Goal: Information Seeking & Learning: Learn about a topic

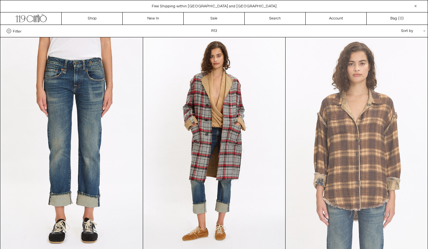
click at [350, 148] on at bounding box center [356, 143] width 142 height 213
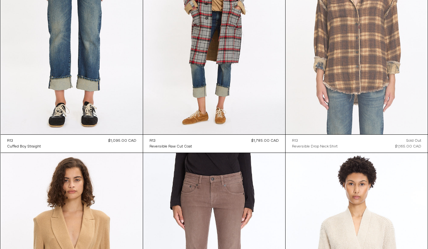
scroll to position [127, 0]
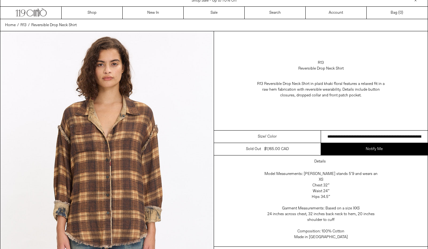
scroll to position [6, 0]
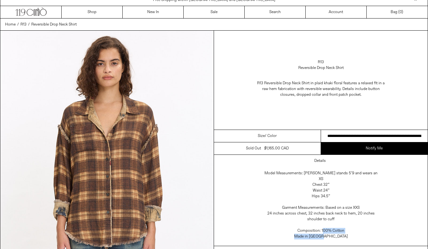
drag, startPoint x: 334, startPoint y: 230, endPoint x: 322, endPoint y: 224, distance: 13.8
click at [322, 224] on div "Model Measurements: [PERSON_NAME] stands 5’9 and wears an XS Chest 32” Waist 24…" at bounding box center [321, 206] width 128 height 79
click at [322, 220] on div "Model Measurements: [PERSON_NAME] stands 5’9 and wears an XS Chest 32” Waist 24…" at bounding box center [321, 206] width 128 height 79
drag, startPoint x: 321, startPoint y: 226, endPoint x: 337, endPoint y: 231, distance: 17.0
click at [337, 231] on div "Model Measurements: [PERSON_NAME] stands 5’9 and wears an XS Chest 32” Waist 24…" at bounding box center [321, 206] width 128 height 79
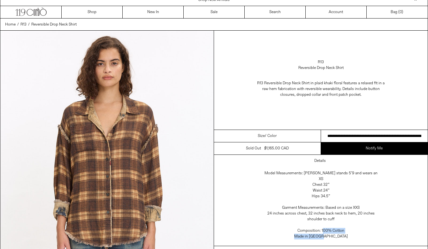
copy div "100% Cotton Made in [GEOGRAPHIC_DATA]"
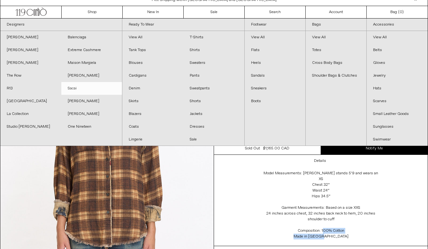
click at [85, 87] on link "Sacai" at bounding box center [91, 88] width 61 height 13
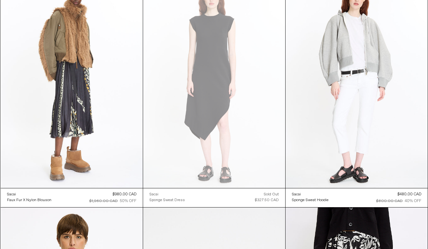
scroll to position [1226, 0]
